Goal: Information Seeking & Learning: Learn about a topic

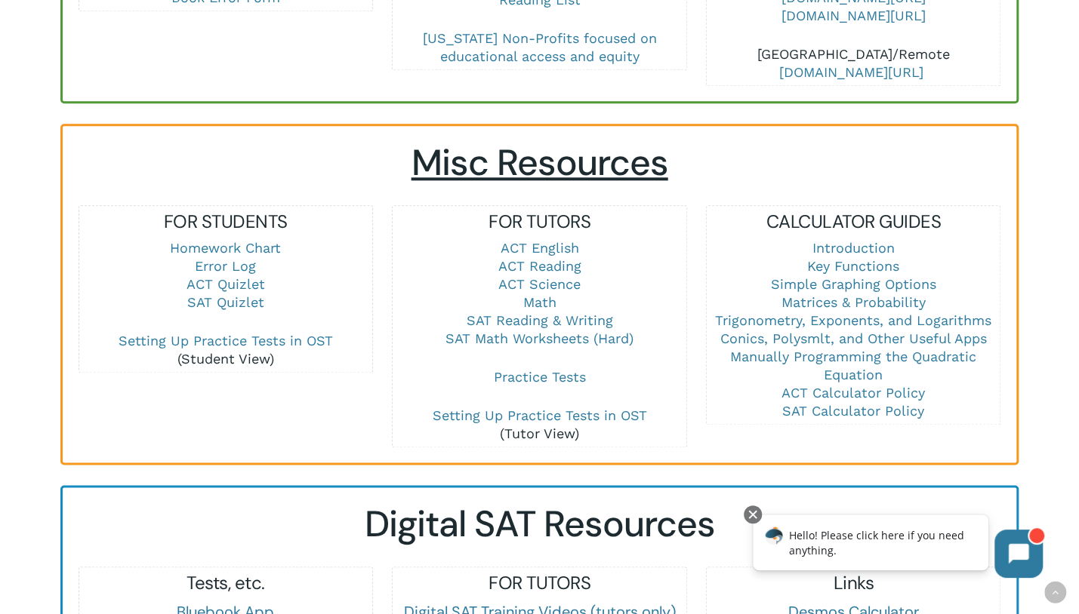
scroll to position [830, 0]
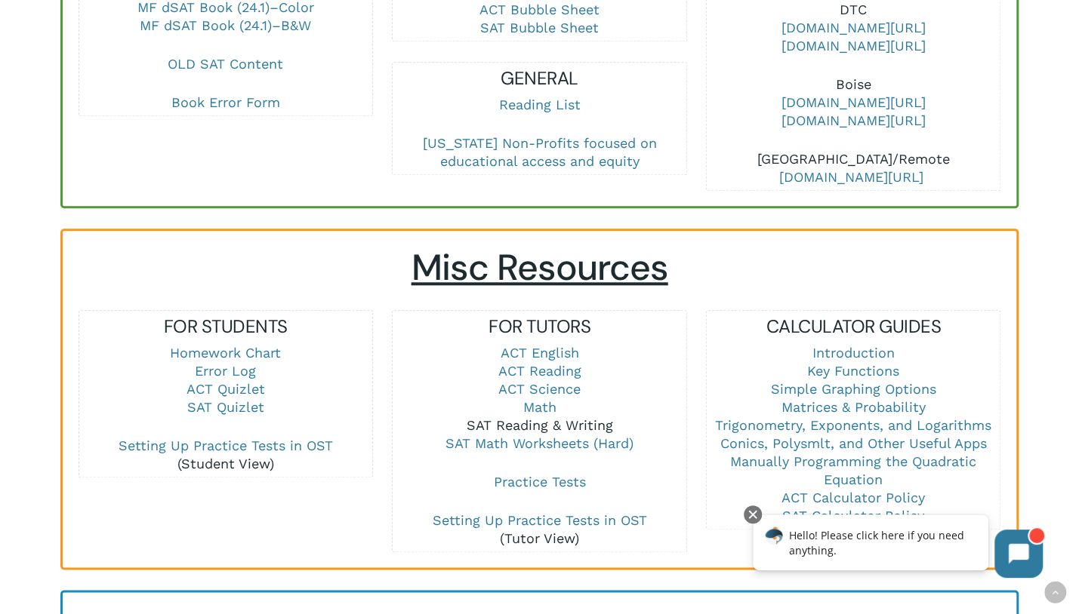
click at [525, 417] on link "SAT Reading & Writing" at bounding box center [539, 425] width 146 height 16
click at [506, 417] on link "SAT Reading & Writing" at bounding box center [539, 425] width 146 height 16
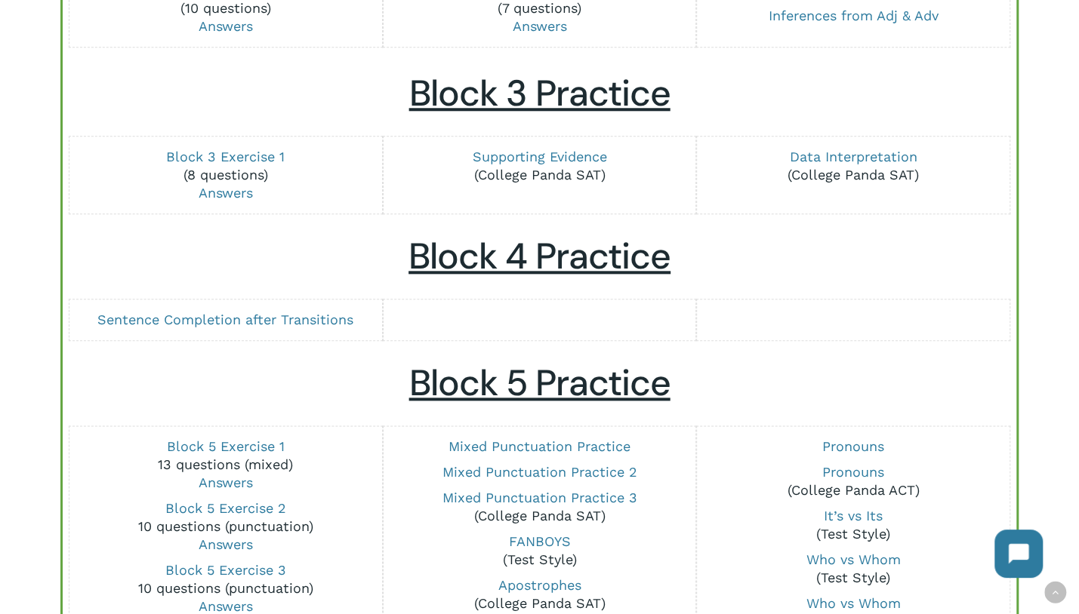
scroll to position [1057, 0]
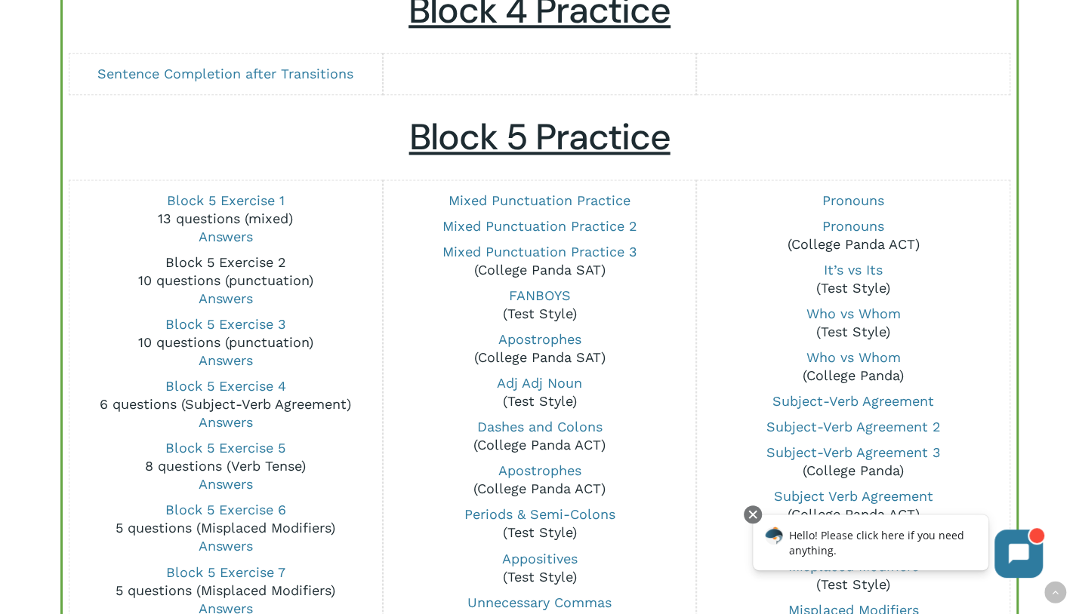
click at [232, 257] on link "Block 5 Exercise 2" at bounding box center [225, 262] width 121 height 16
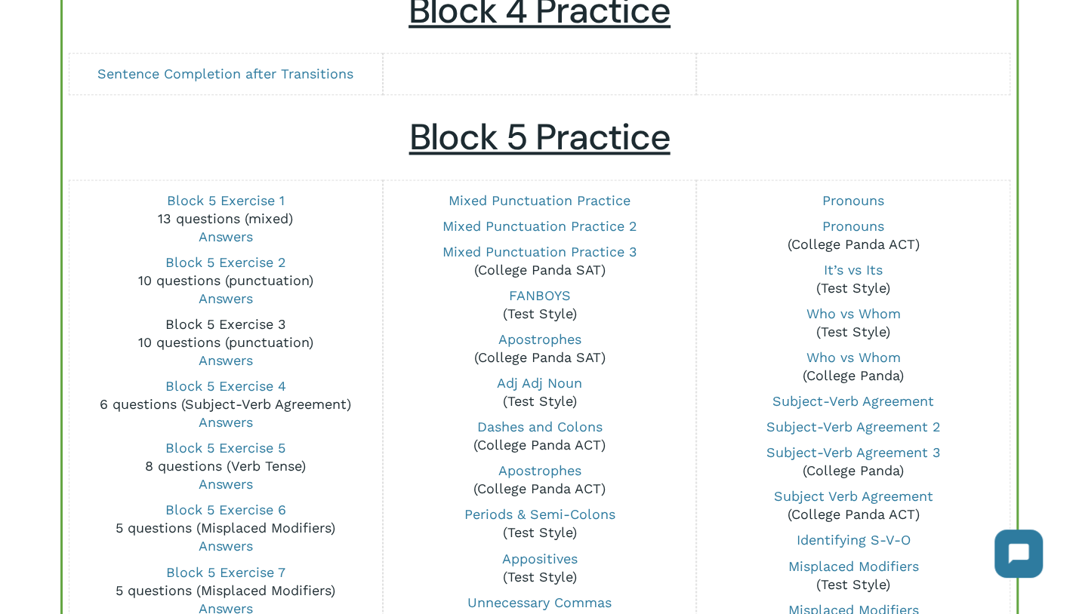
click at [243, 324] on link "Block 5 Exercise 3" at bounding box center [225, 324] width 121 height 16
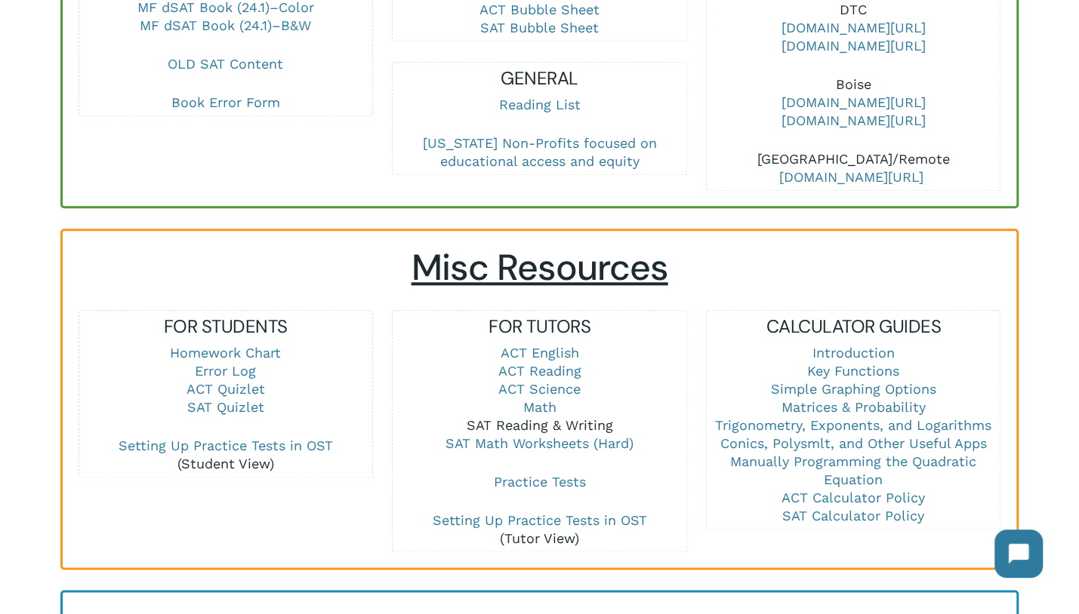
click at [546, 417] on link "SAT Reading & Writing" at bounding box center [539, 425] width 146 height 16
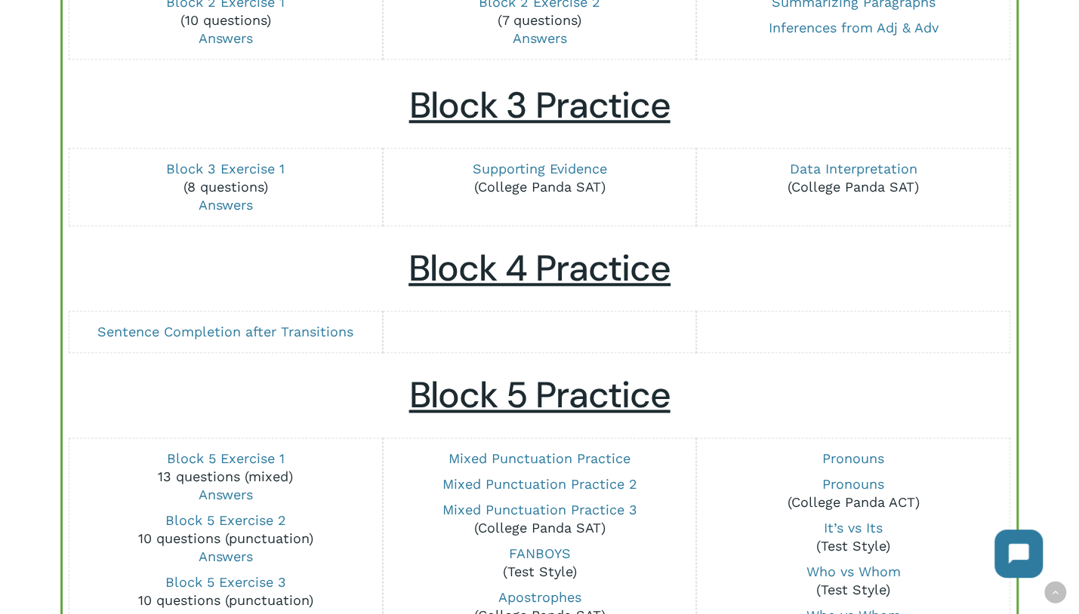
scroll to position [906, 0]
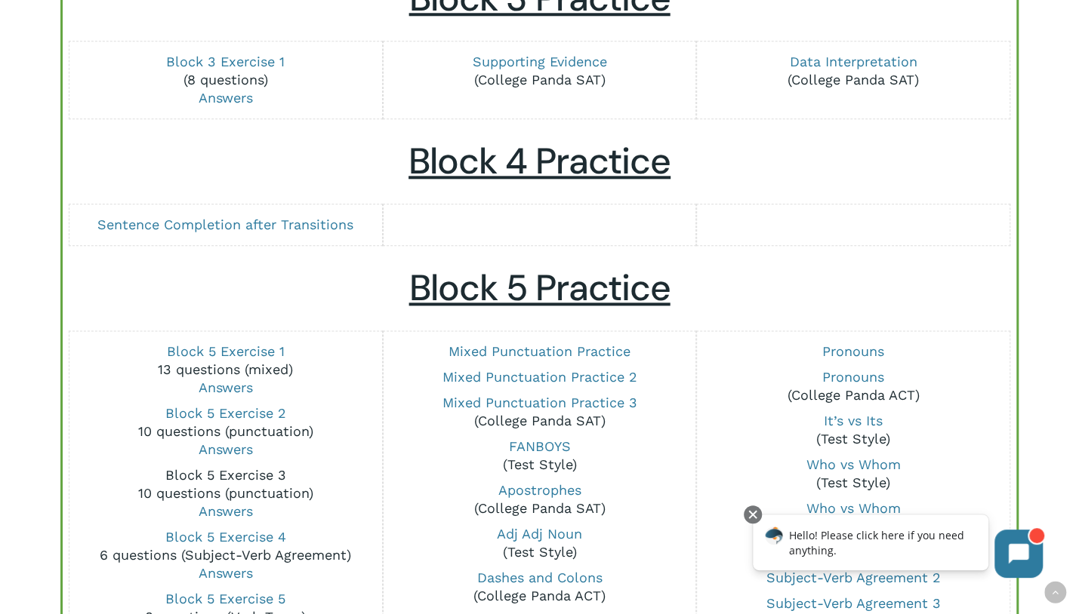
click at [249, 474] on link "Block 5 Exercise 3" at bounding box center [225, 475] width 121 height 16
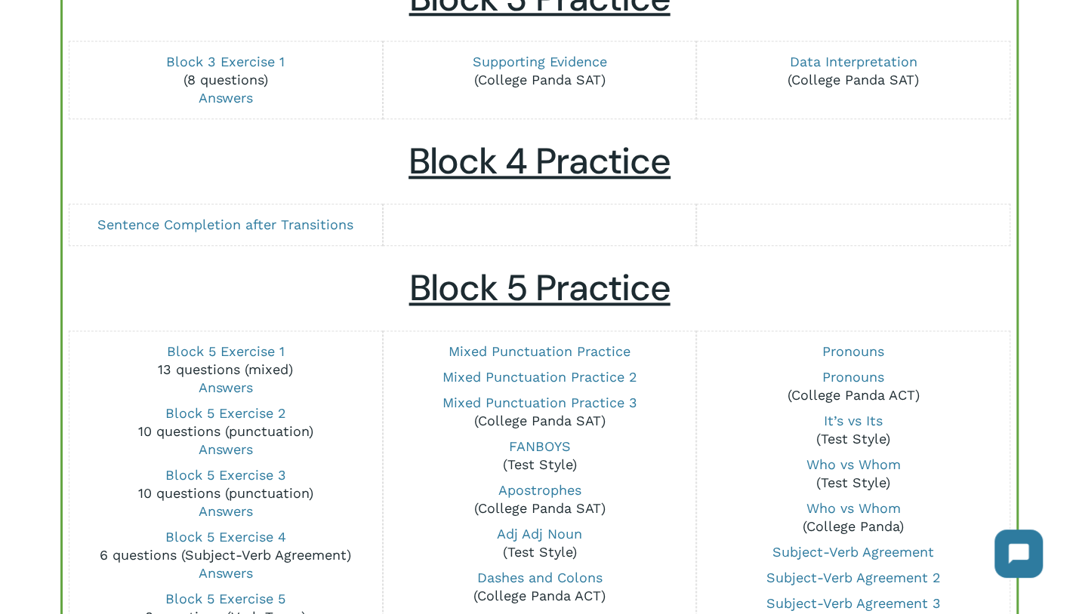
scroll to position [981, 0]
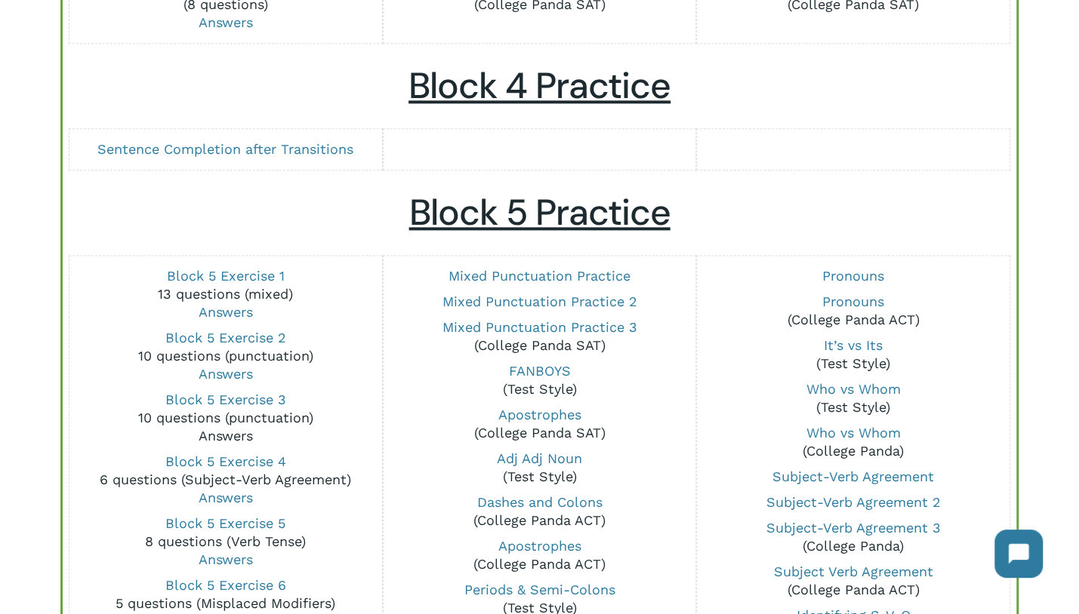
click at [232, 432] on link "Answers" at bounding box center [226, 436] width 54 height 16
